Goal: Find specific page/section: Find specific page/section

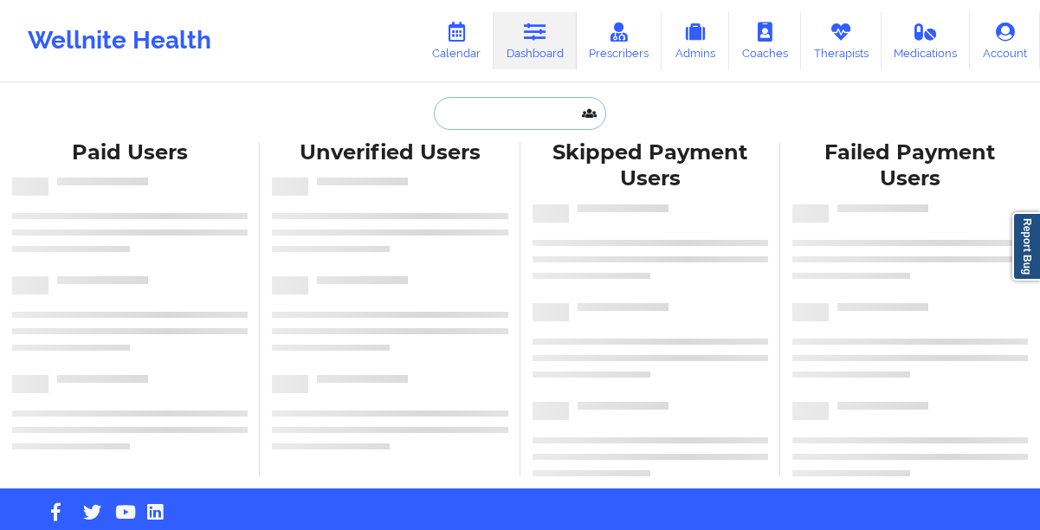
click at [484, 109] on input "text" at bounding box center [520, 113] width 172 height 33
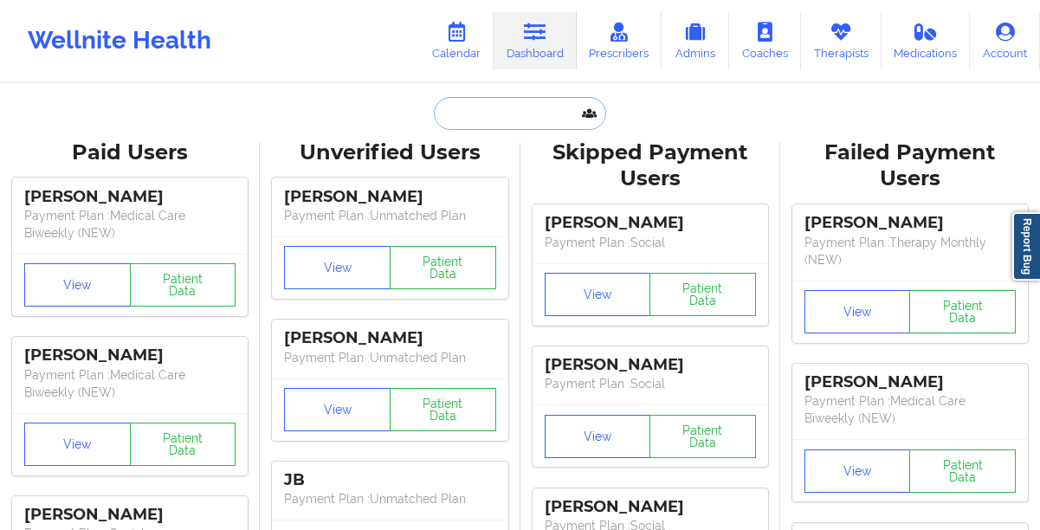
paste input "[PERSON_NAME]"
type input "[PERSON_NAME]"
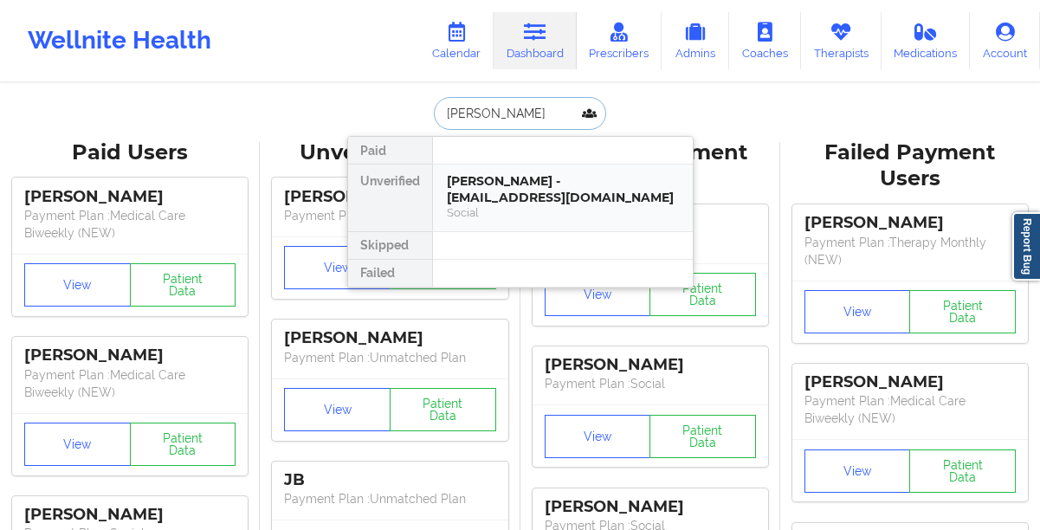
click at [530, 175] on div "[PERSON_NAME] - [EMAIL_ADDRESS][DOMAIN_NAME]" at bounding box center [563, 189] width 232 height 32
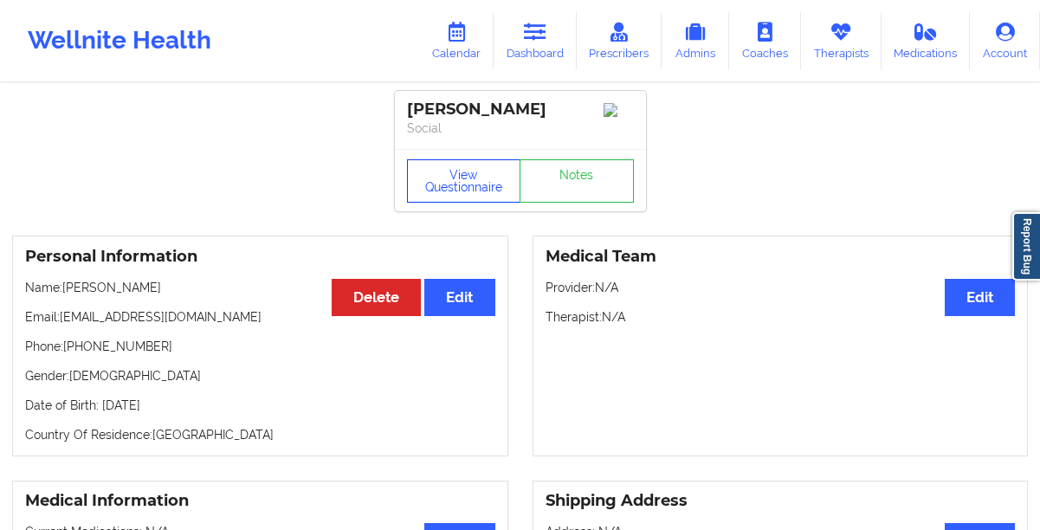
click at [454, 188] on button "View Questionnaire" at bounding box center [464, 180] width 114 height 43
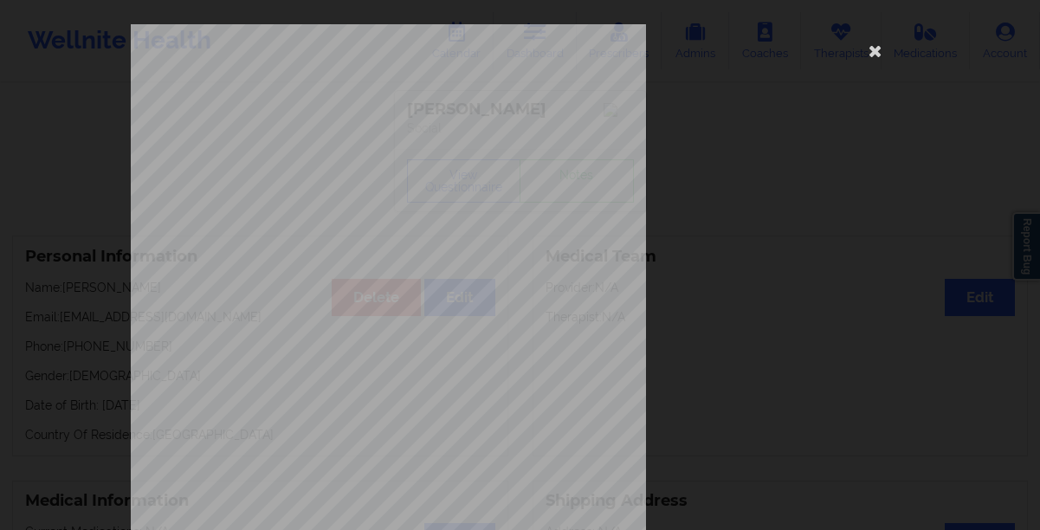
scroll to position [296, 0]
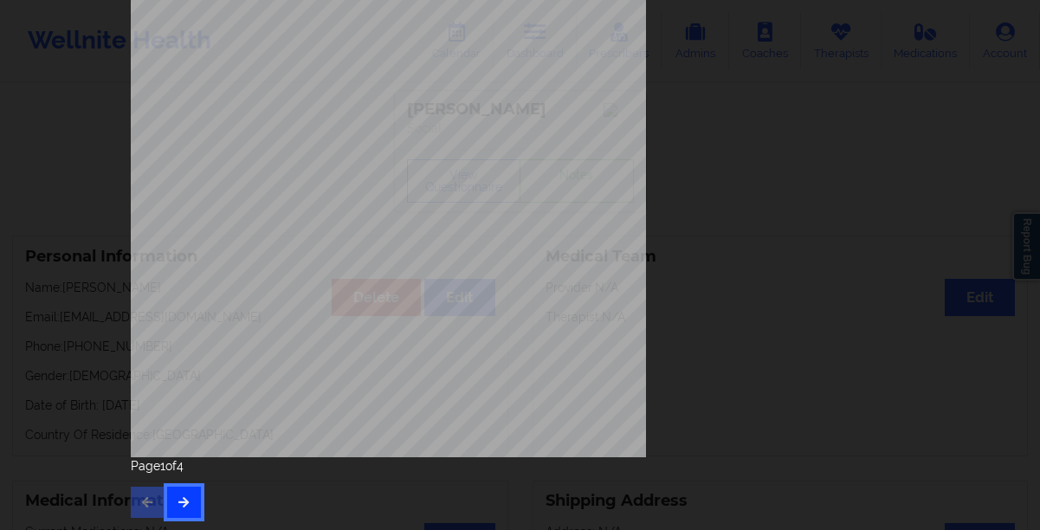
click at [177, 503] on icon "button" at bounding box center [184, 501] width 15 height 10
